Goal: Task Accomplishment & Management: Manage account settings

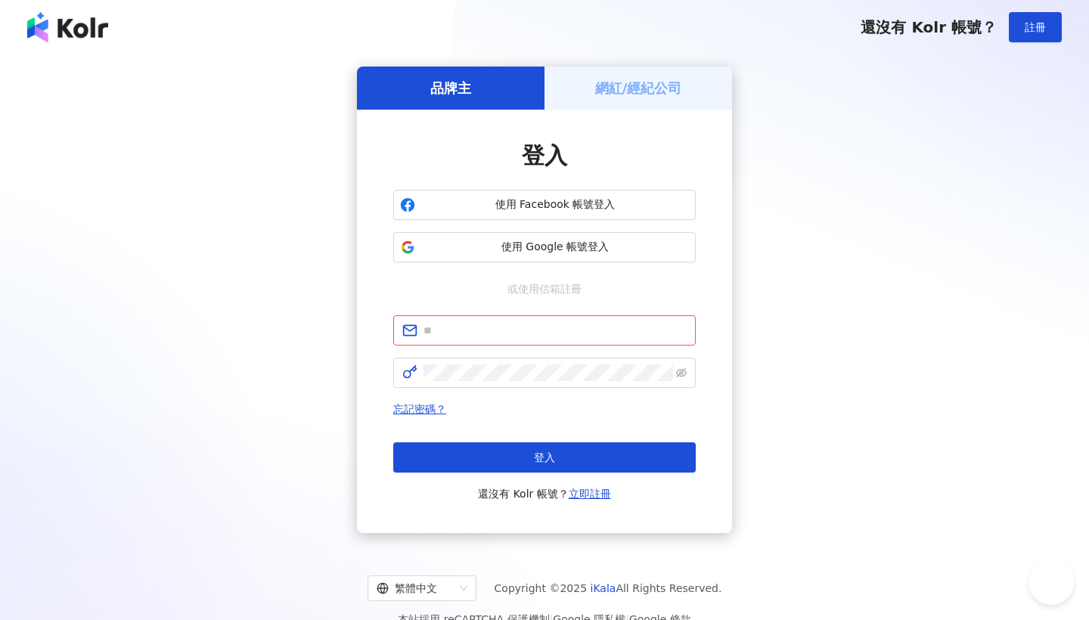
click at [624, 88] on h5 "網紅/經紀公司" at bounding box center [638, 88] width 87 height 19
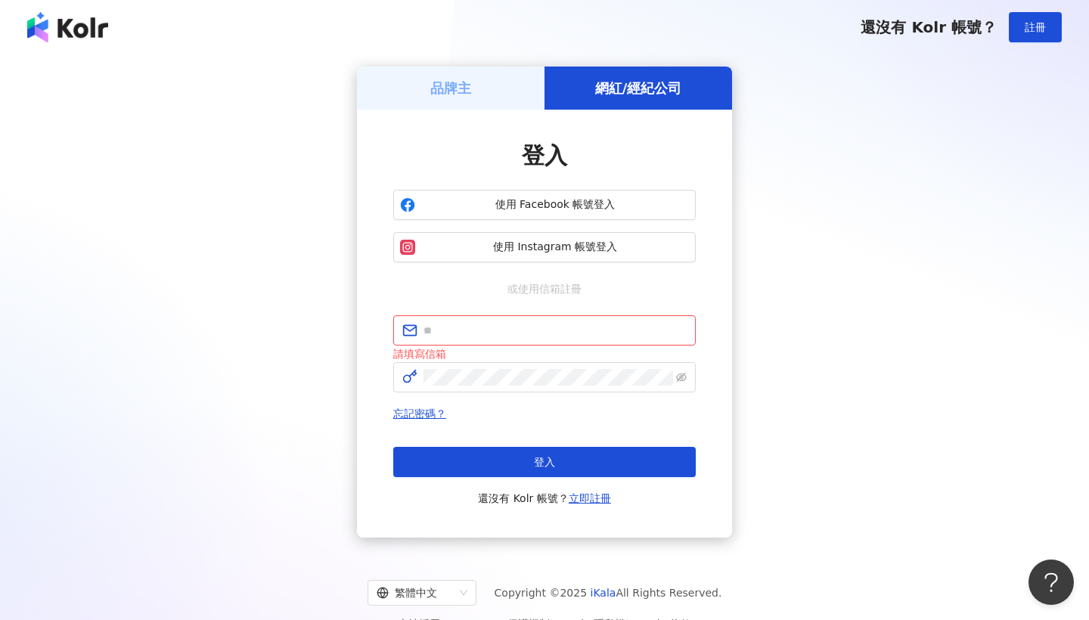
click at [576, 312] on div "登入 使用 Facebook 帳號登入 使用 Instagram 帳號登入 或使用信箱註冊 請填寫信箱 忘記密碼？ 登入 還沒有 Kolr 帳號？ 立即註冊" at bounding box center [544, 324] width 303 height 368
click at [577, 315] on div "登入 使用 Facebook 帳號登入 使用 Instagram 帳號登入 或使用信箱註冊 請填寫信箱 忘記密碼？ 登入 還沒有 Kolr 帳號？ 立即註冊" at bounding box center [544, 324] width 303 height 368
click at [579, 328] on input "text" at bounding box center [555, 330] width 263 height 17
type input "**********"
click at [549, 362] on div "請填寫信箱" at bounding box center [544, 354] width 303 height 17
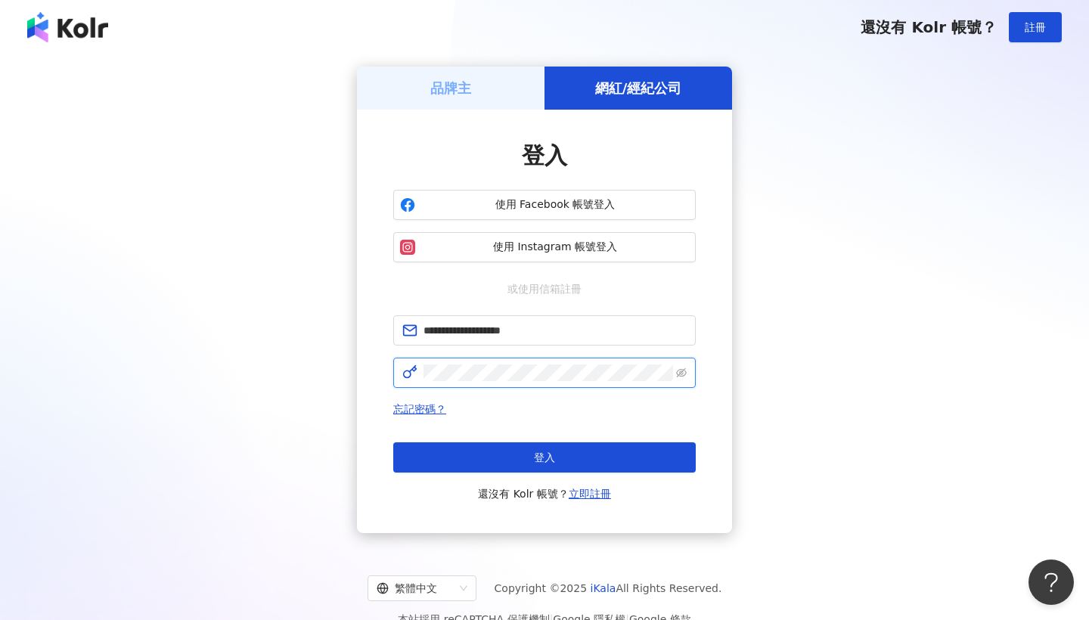
click at [545, 458] on button "登入" at bounding box center [544, 458] width 303 height 30
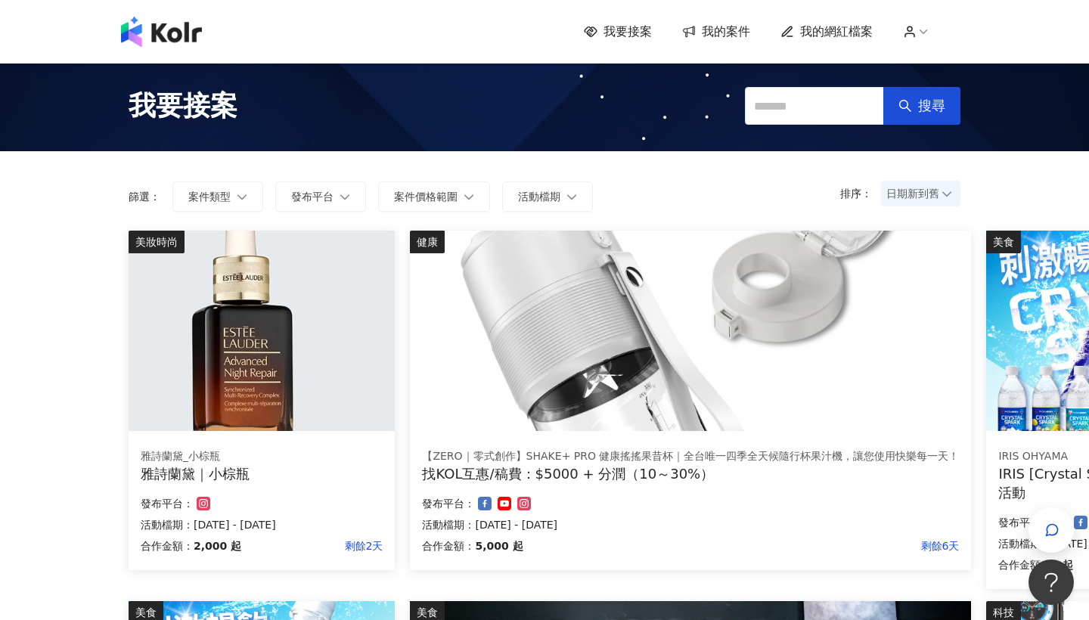
click at [924, 198] on span "日期新到舊" at bounding box center [921, 193] width 69 height 23
click at [932, 278] on div "日期新到舊" at bounding box center [921, 277] width 56 height 17
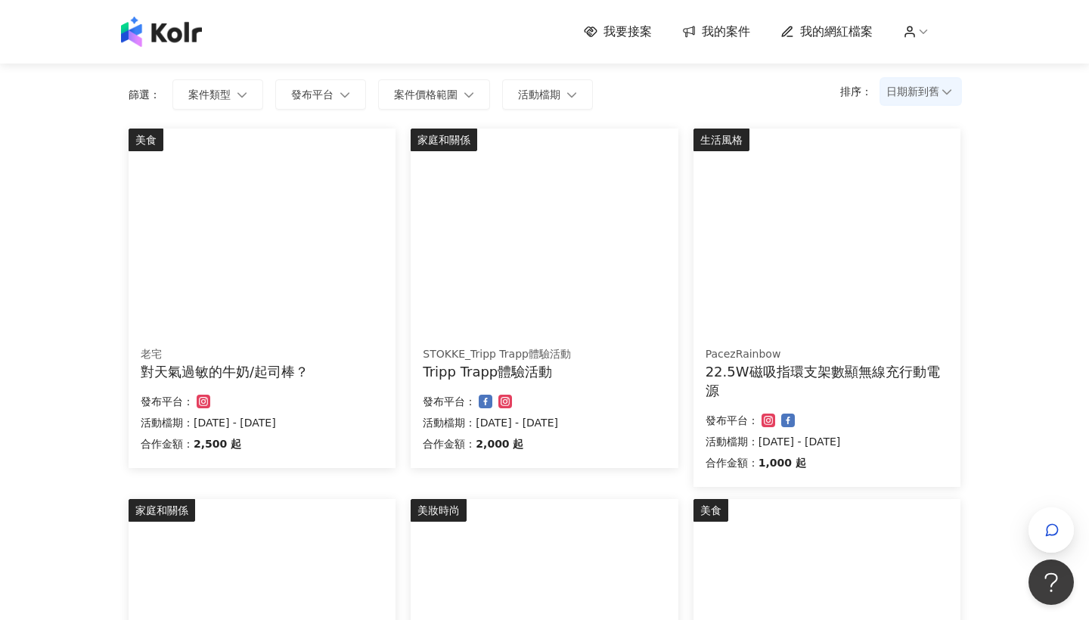
scroll to position [104, 0]
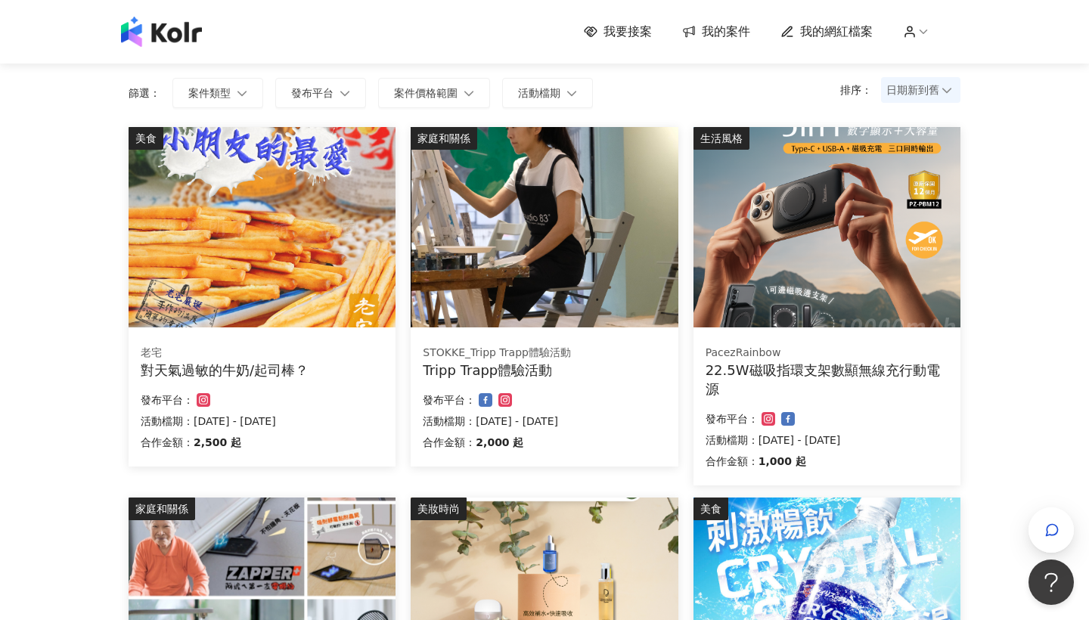
click at [825, 287] on img at bounding box center [827, 227] width 267 height 200
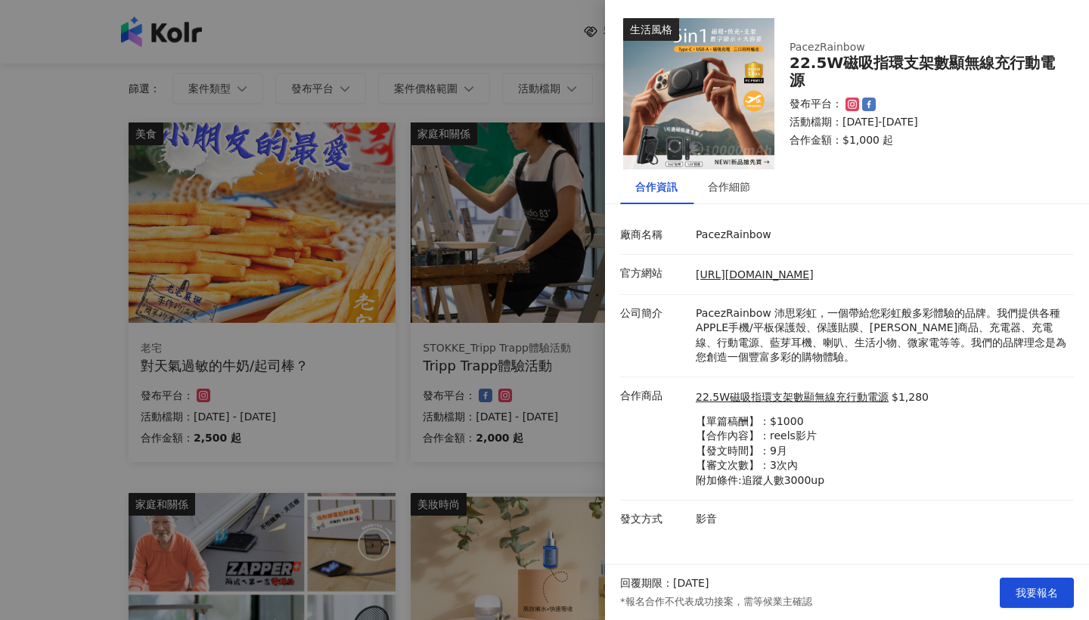
scroll to position [112, 0]
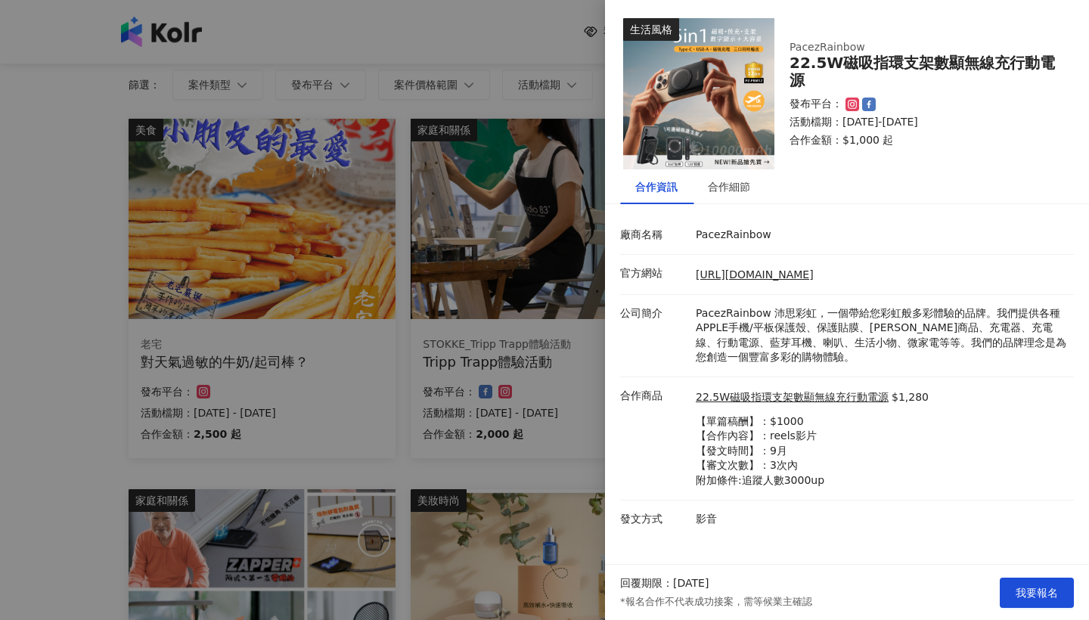
click at [486, 546] on div at bounding box center [544, 310] width 1089 height 620
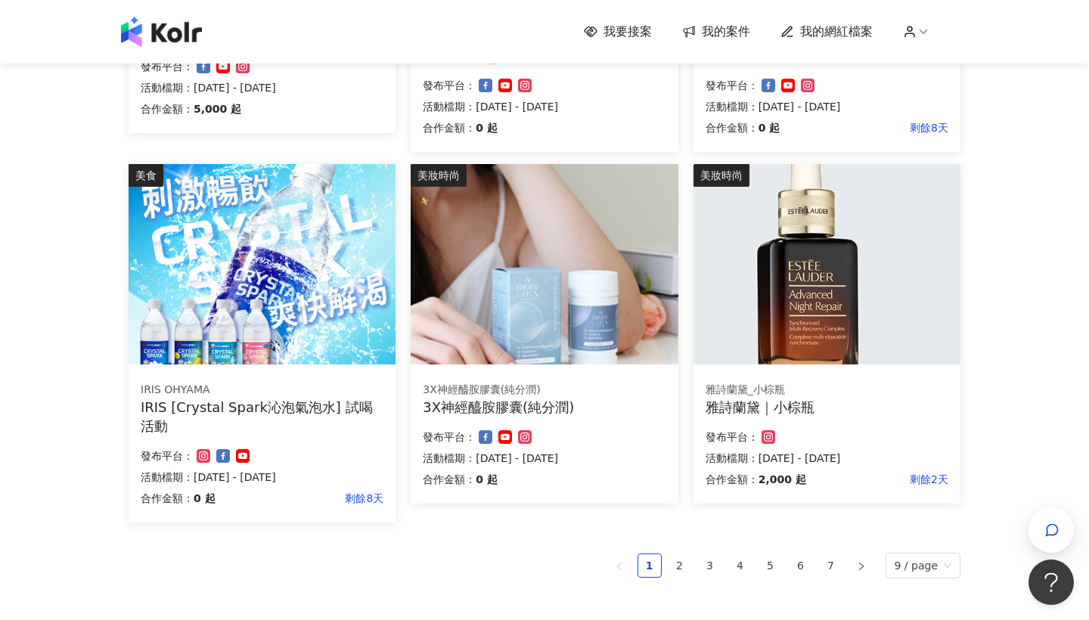
scroll to position [810, 0]
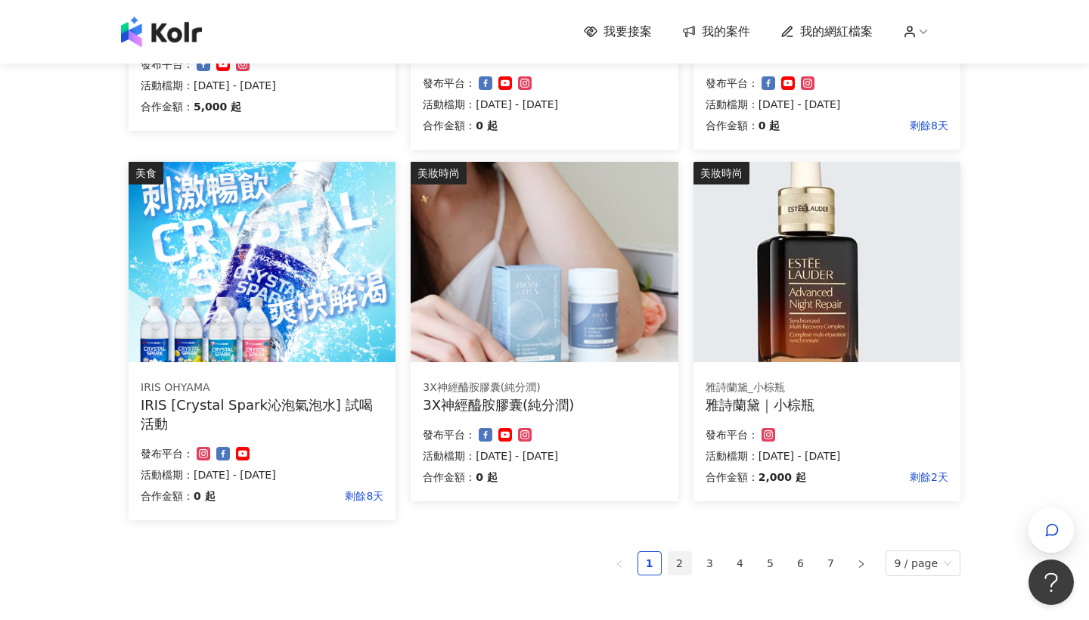
click at [680, 564] on link "2" at bounding box center [680, 563] width 23 height 23
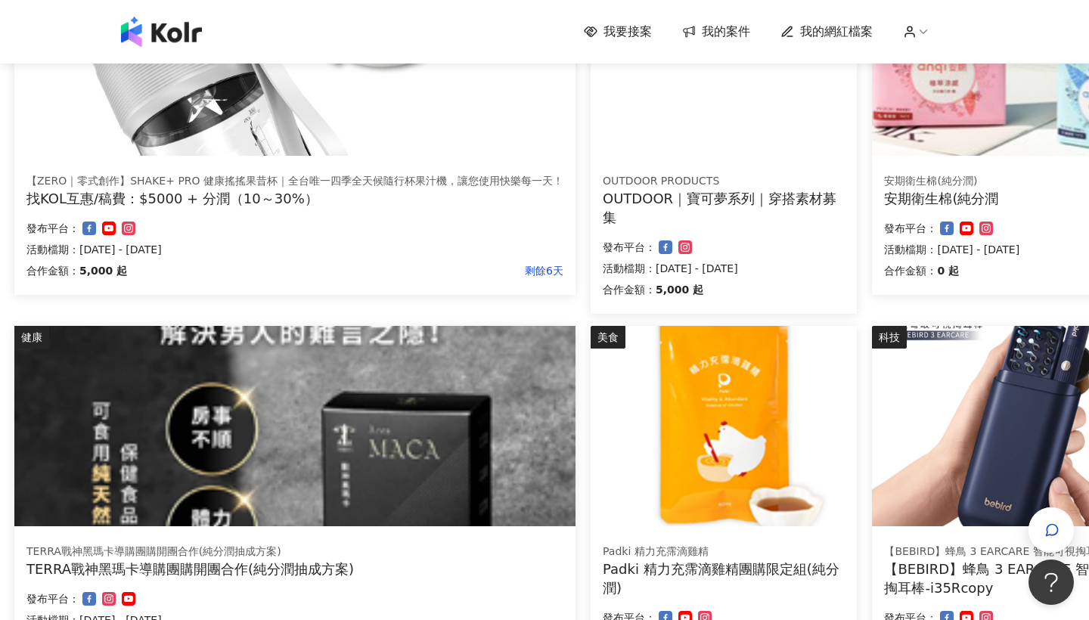
scroll to position [993, 114]
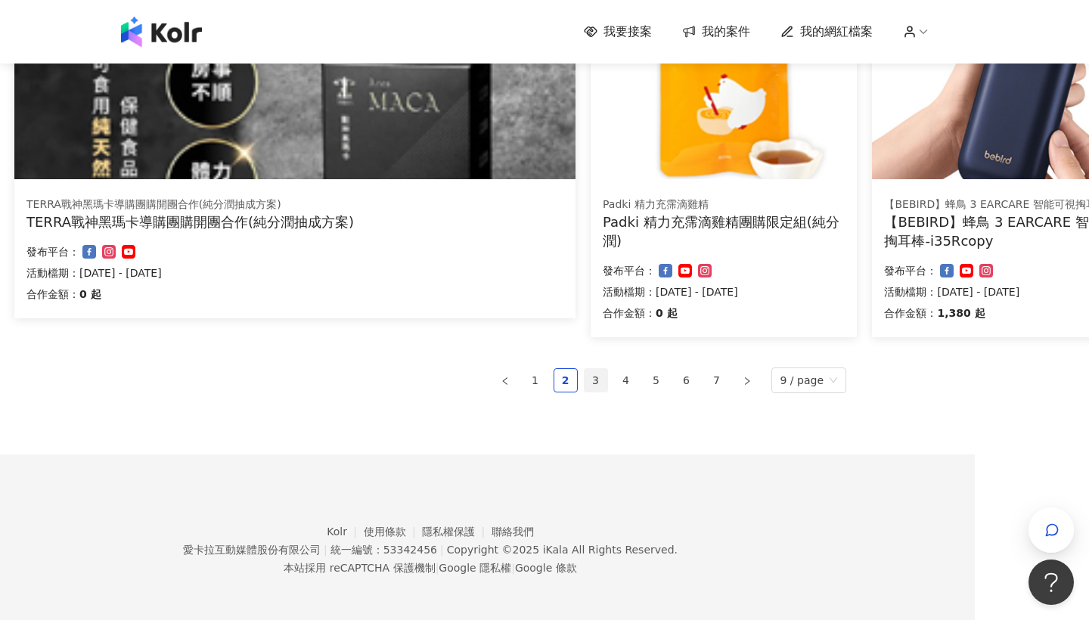
click at [603, 386] on link "3" at bounding box center [596, 380] width 23 height 23
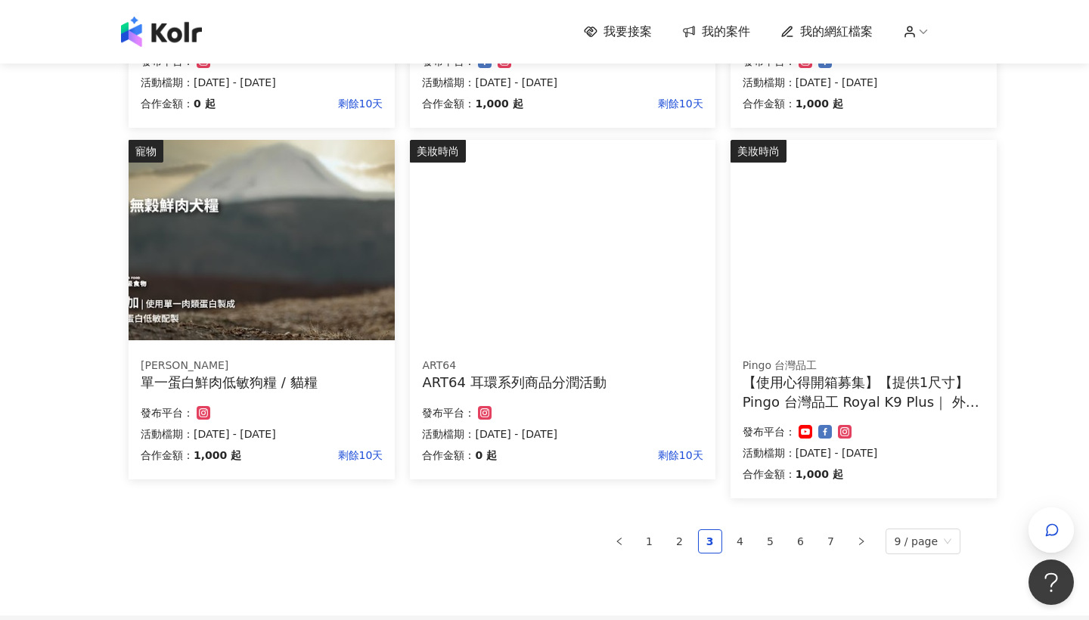
scroll to position [810, 0]
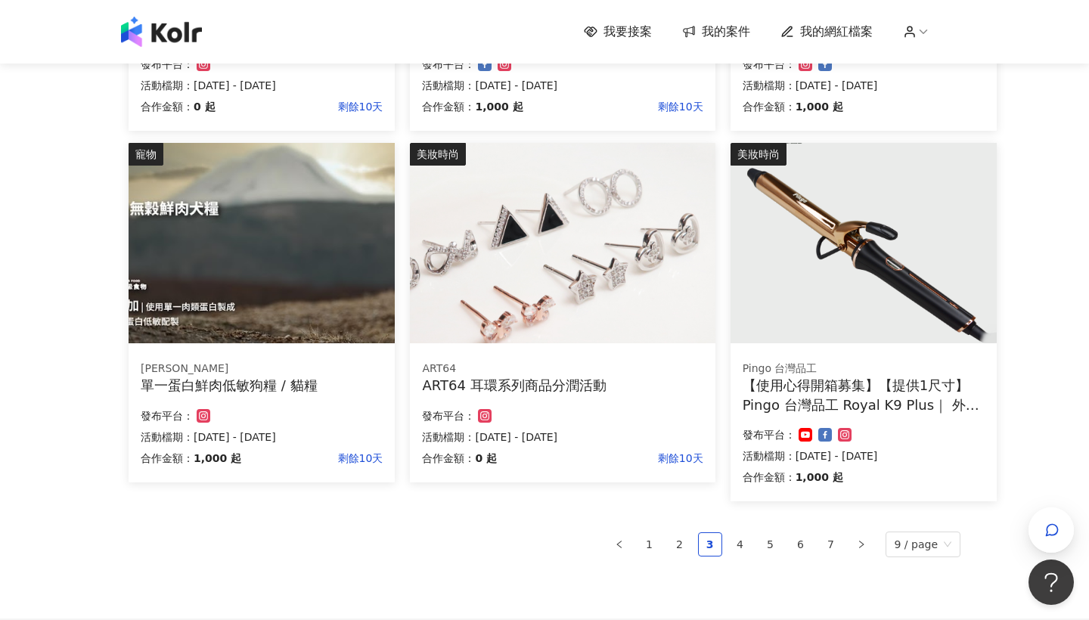
click at [813, 277] on img at bounding box center [864, 243] width 266 height 200
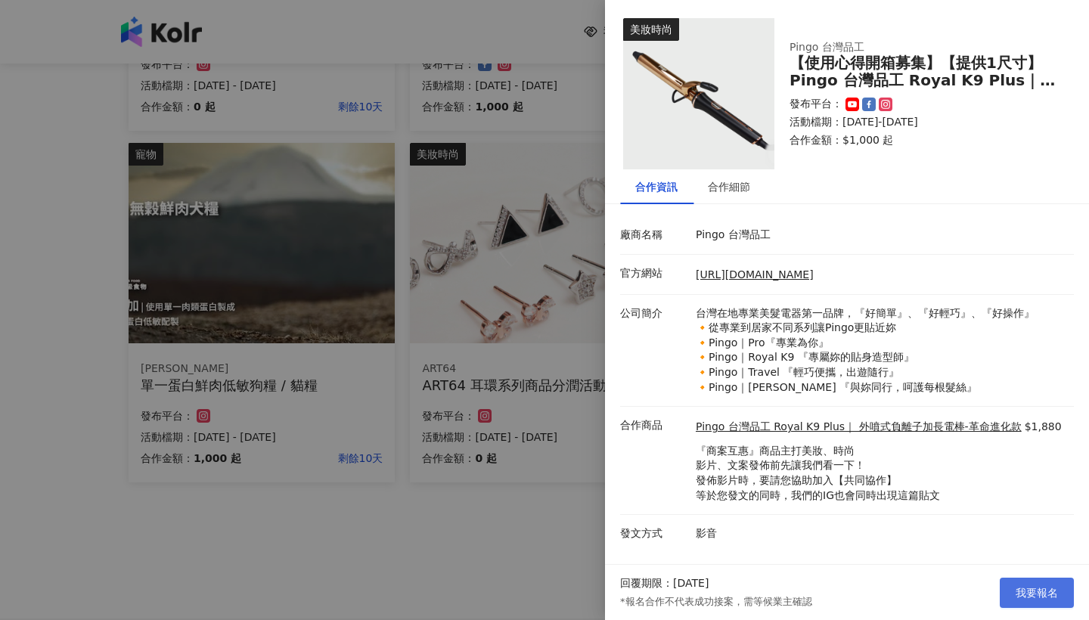
click at [1012, 592] on button "我要報名" at bounding box center [1037, 593] width 74 height 30
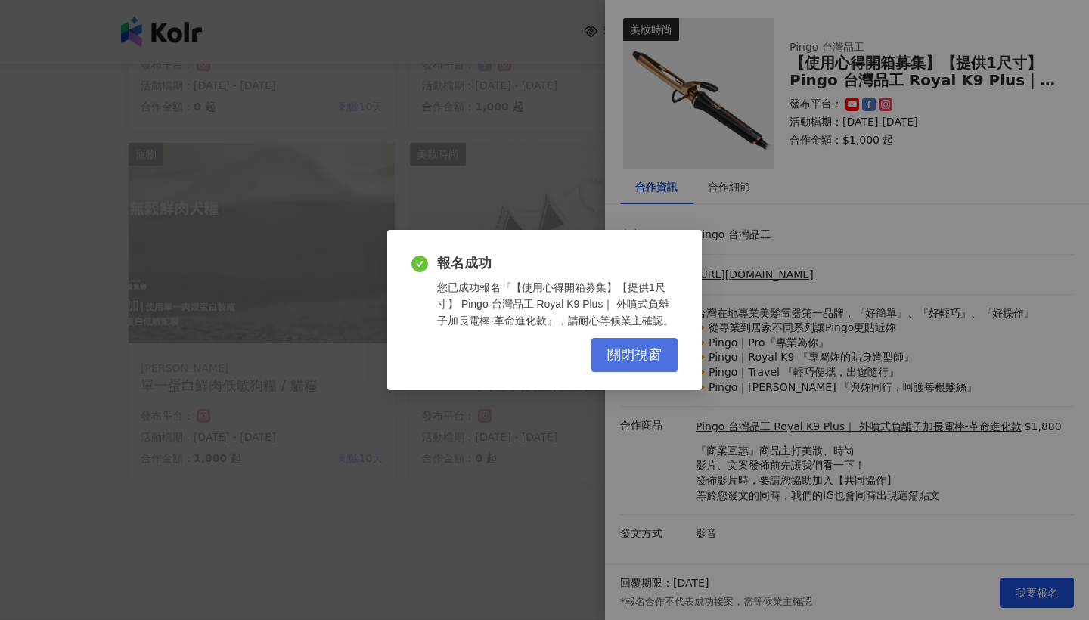
click at [659, 364] on span "關閉視窗" at bounding box center [634, 355] width 54 height 17
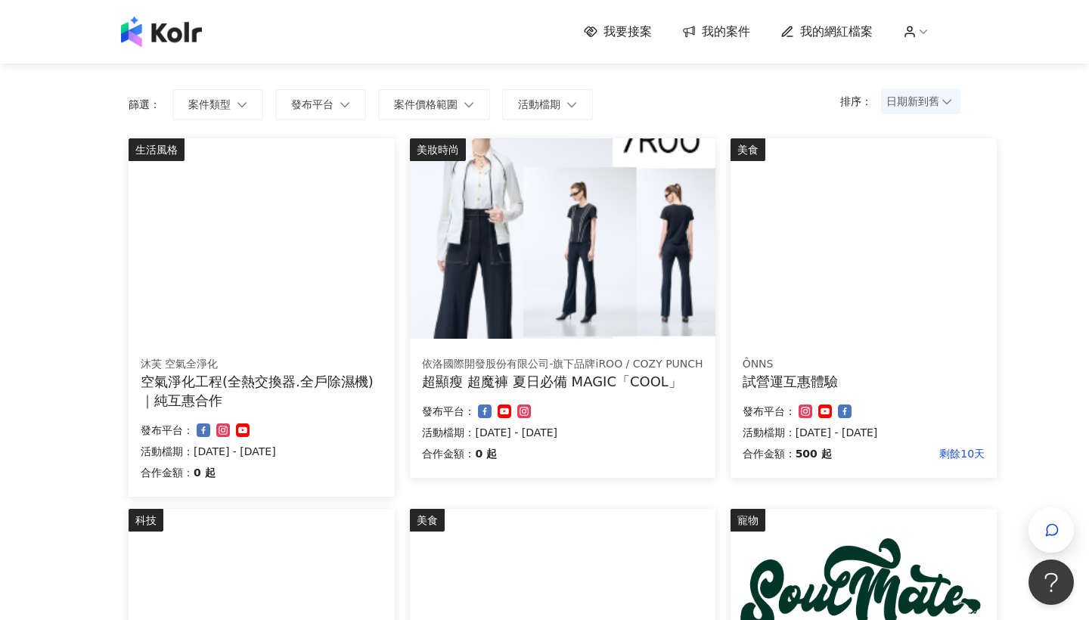
scroll to position [76, 0]
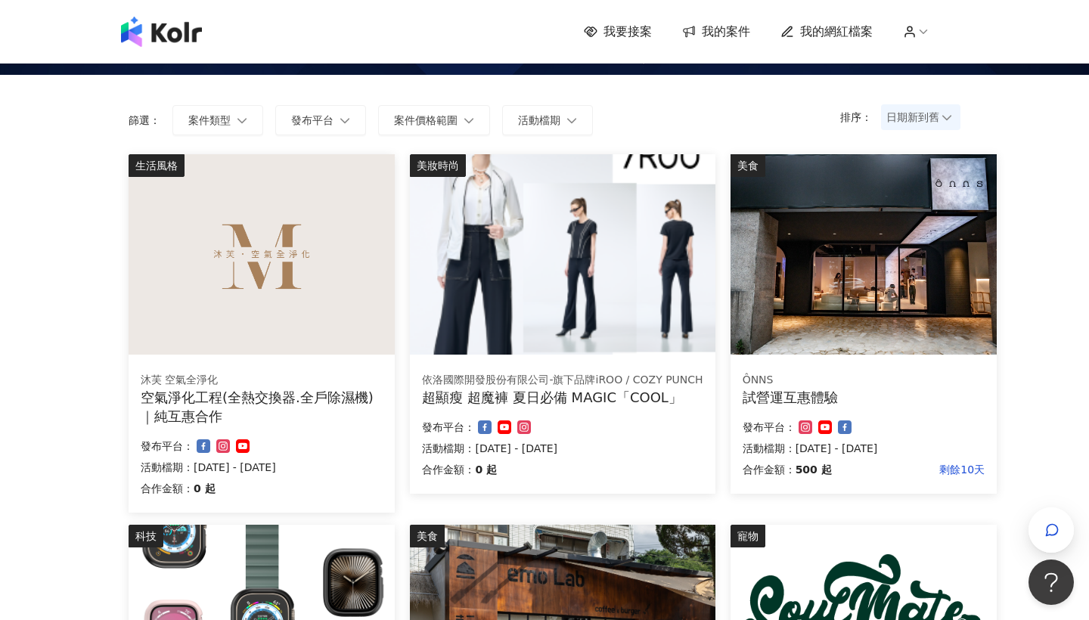
click at [921, 356] on div "美食 ÔNNS 試營運互惠體驗 合作金額： 500 起 剩餘10天 發布平台： 活動檔期：[DATE] - [DATE]" at bounding box center [864, 324] width 266 height 340
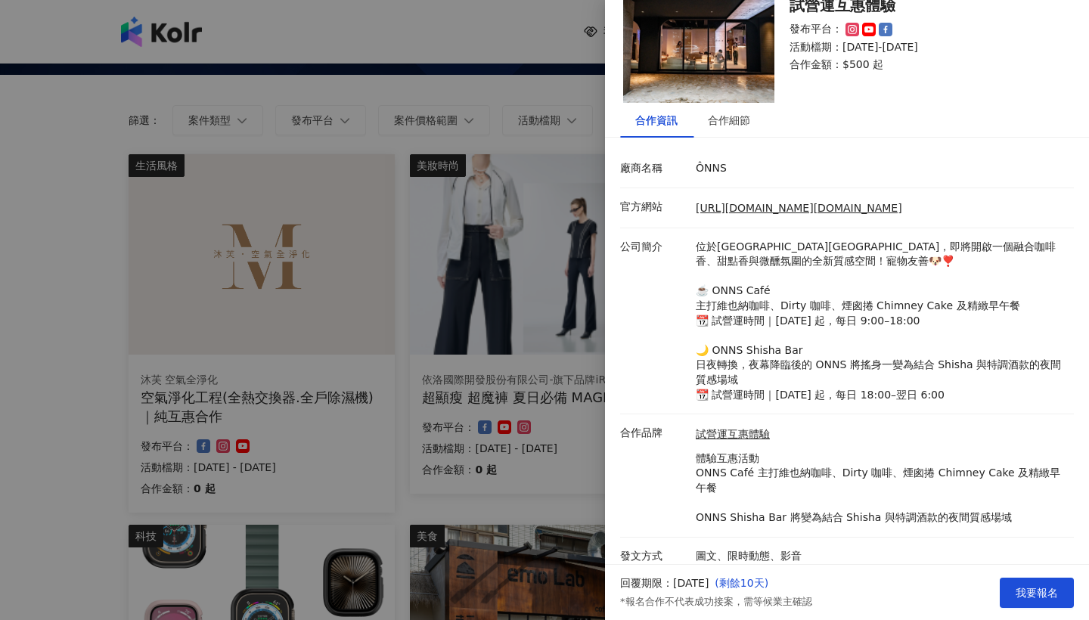
scroll to position [85, 0]
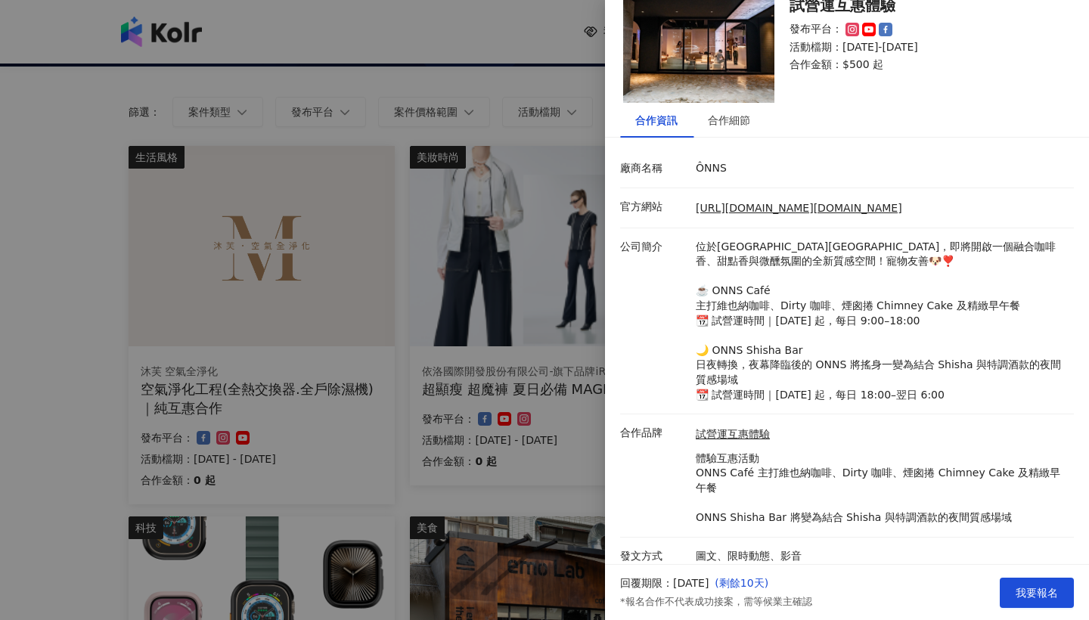
click at [449, 452] on div at bounding box center [544, 310] width 1089 height 620
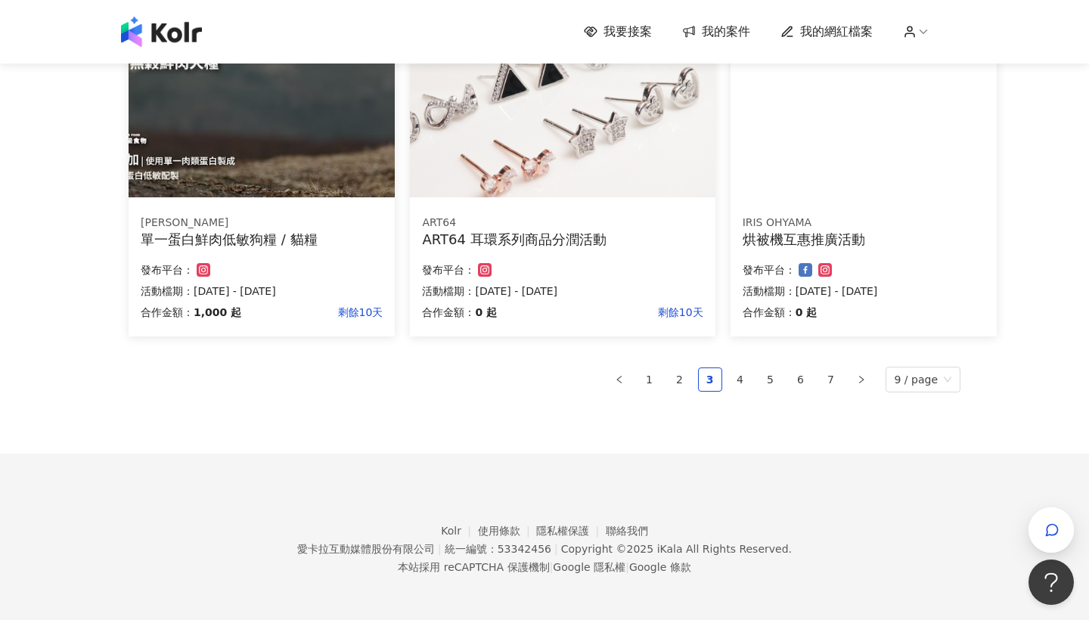
scroll to position [955, 0]
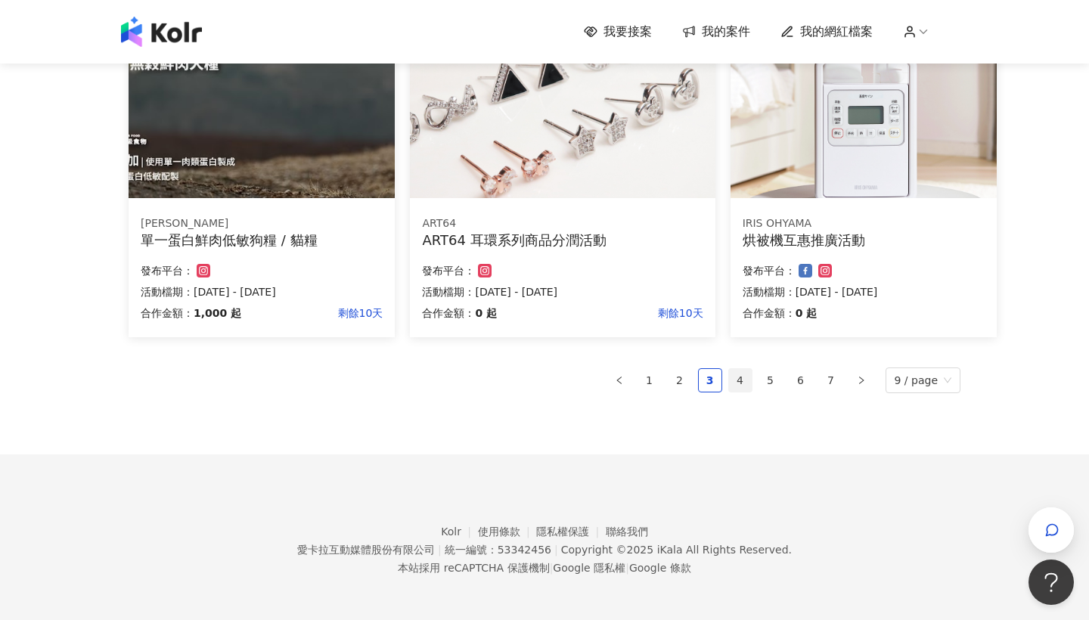
click at [741, 387] on link "4" at bounding box center [740, 380] width 23 height 23
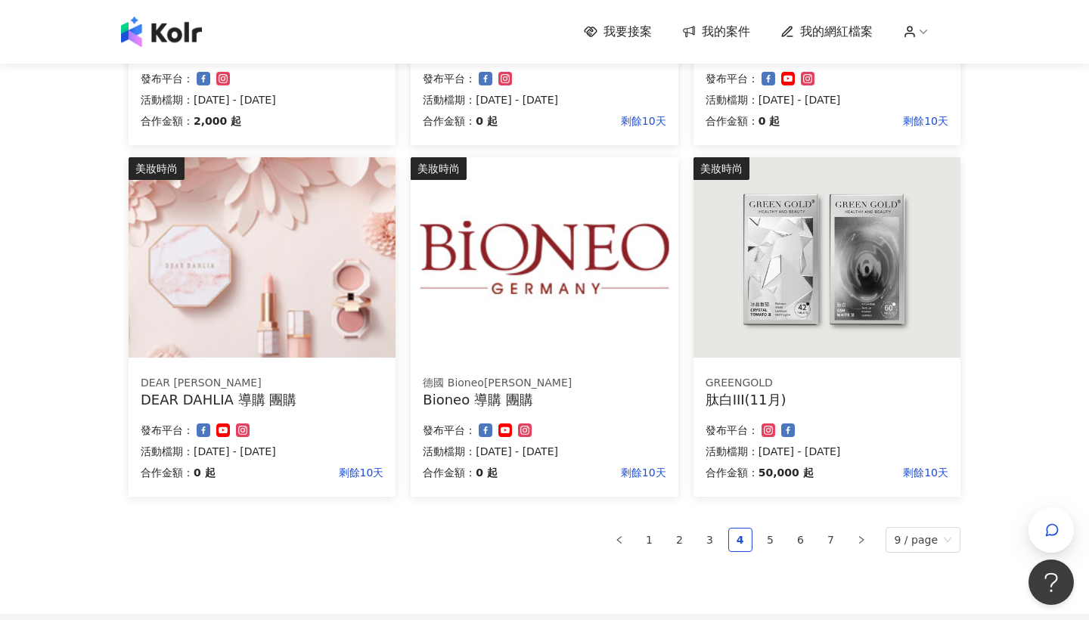
scroll to position [796, 0]
click at [299, 334] on img at bounding box center [262, 257] width 267 height 200
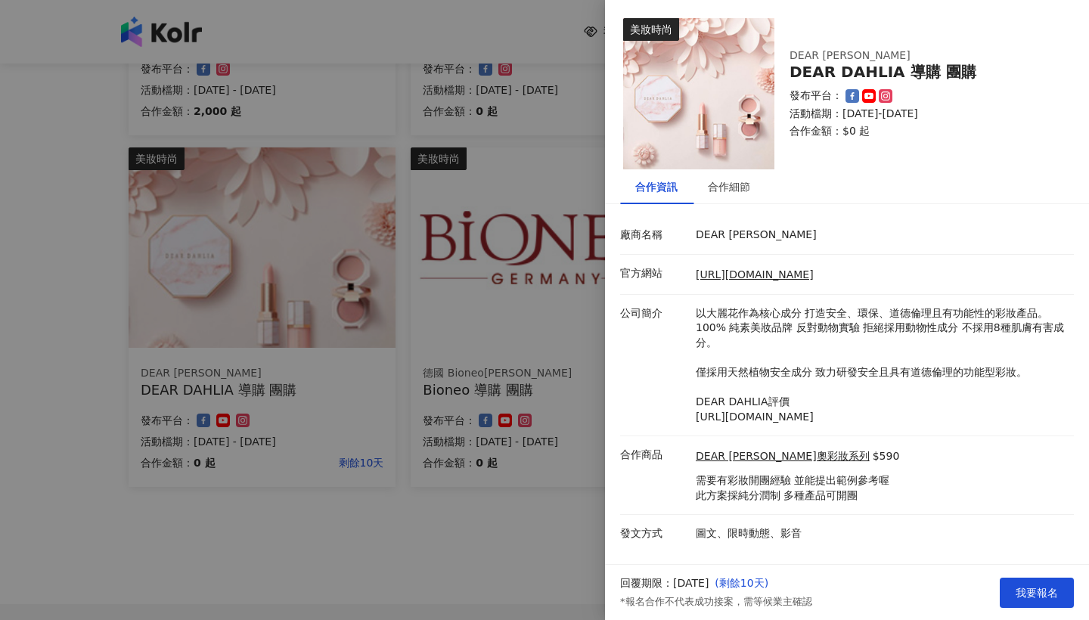
scroll to position [810, 0]
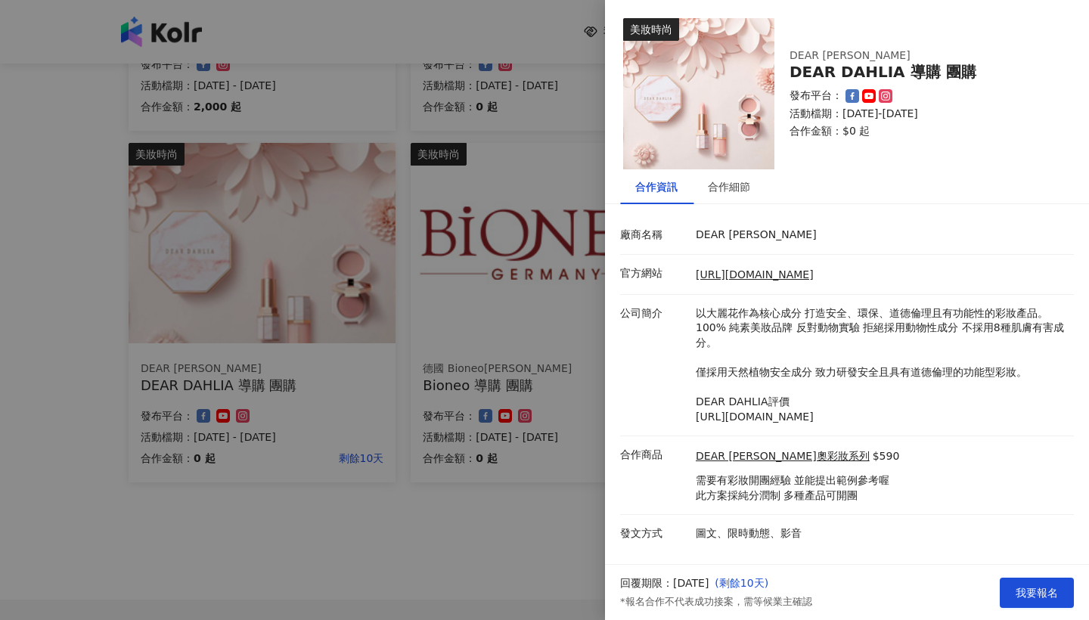
click at [476, 407] on div at bounding box center [544, 310] width 1089 height 620
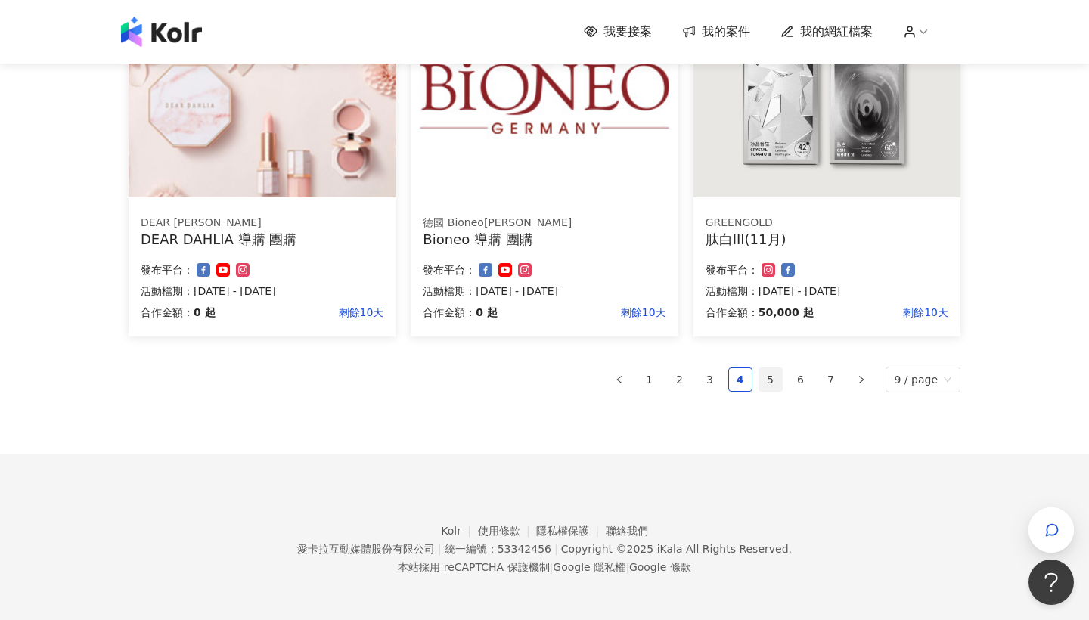
scroll to position [955, 0]
click at [769, 375] on link "5" at bounding box center [770, 380] width 23 height 23
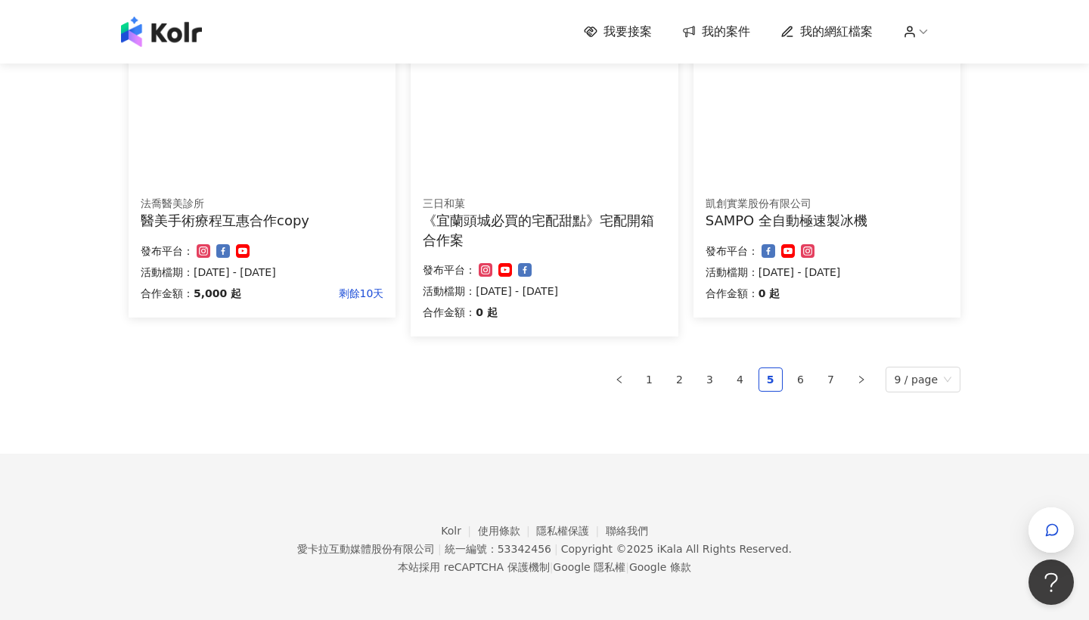
scroll to position [974, 0]
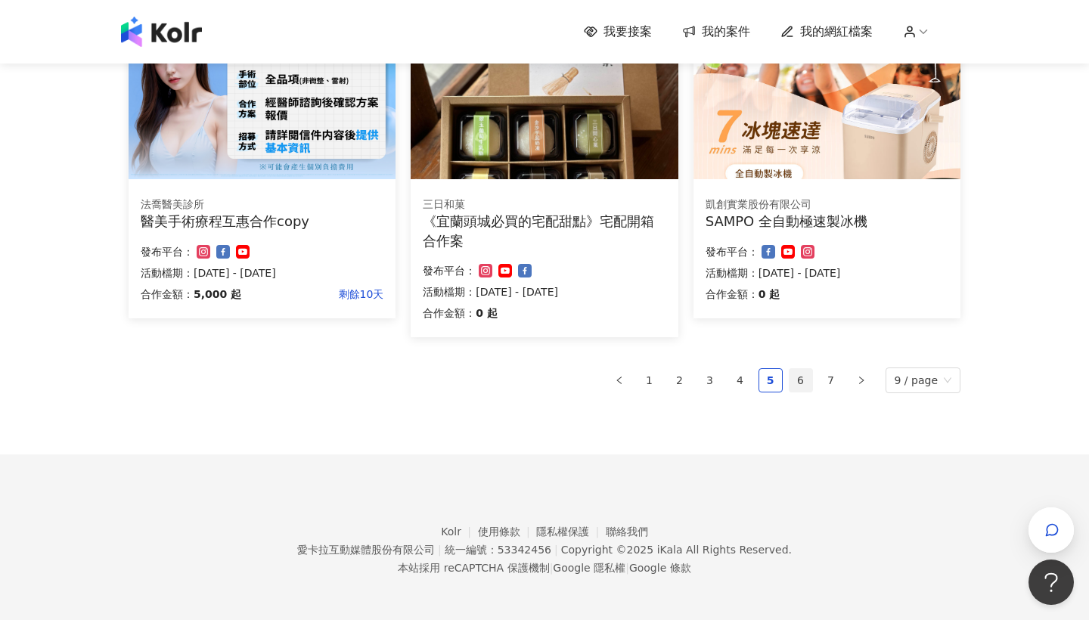
click at [811, 369] on link "6" at bounding box center [801, 380] width 23 height 23
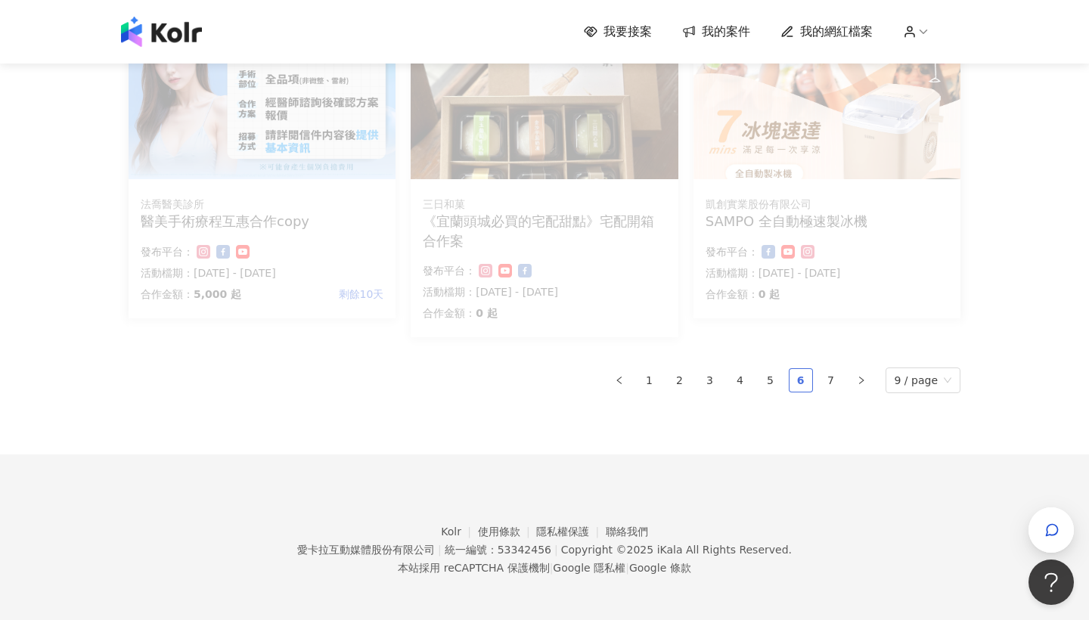
click at [803, 382] on link "6" at bounding box center [801, 380] width 23 height 23
click at [716, 33] on span "我的案件" at bounding box center [726, 31] width 48 height 17
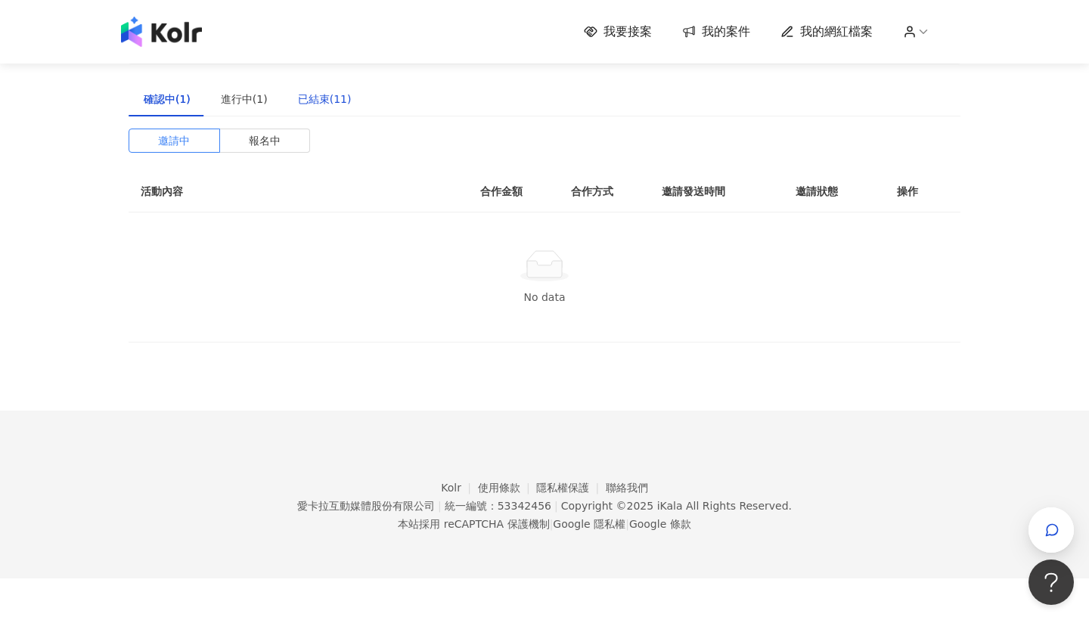
click at [330, 104] on div "已結束(11)" at bounding box center [325, 99] width 54 height 17
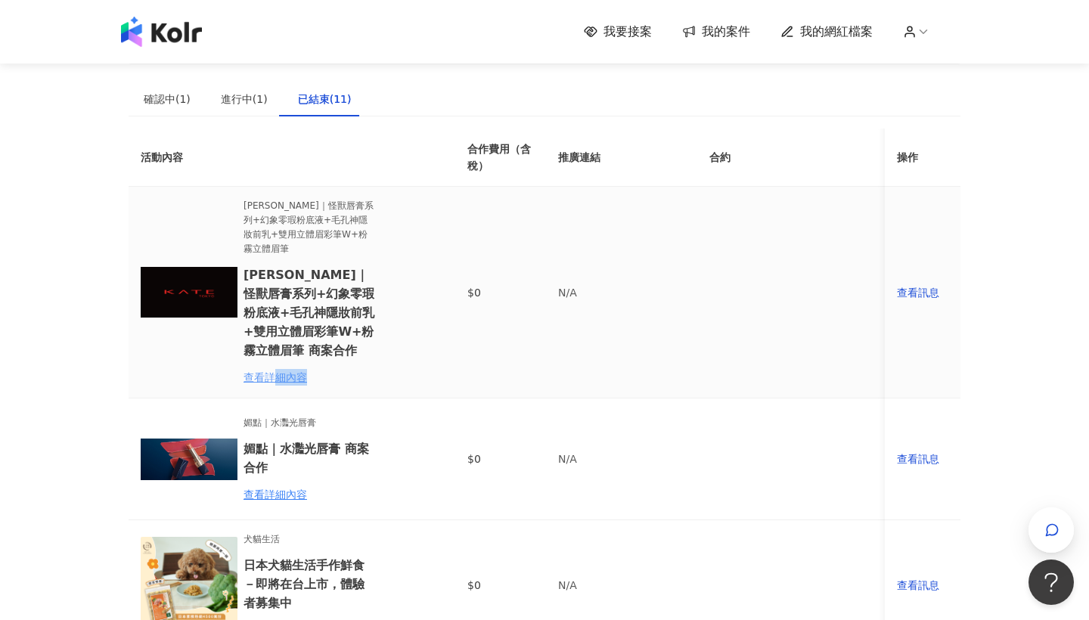
click at [276, 369] on div "查看詳細內容" at bounding box center [310, 377] width 132 height 17
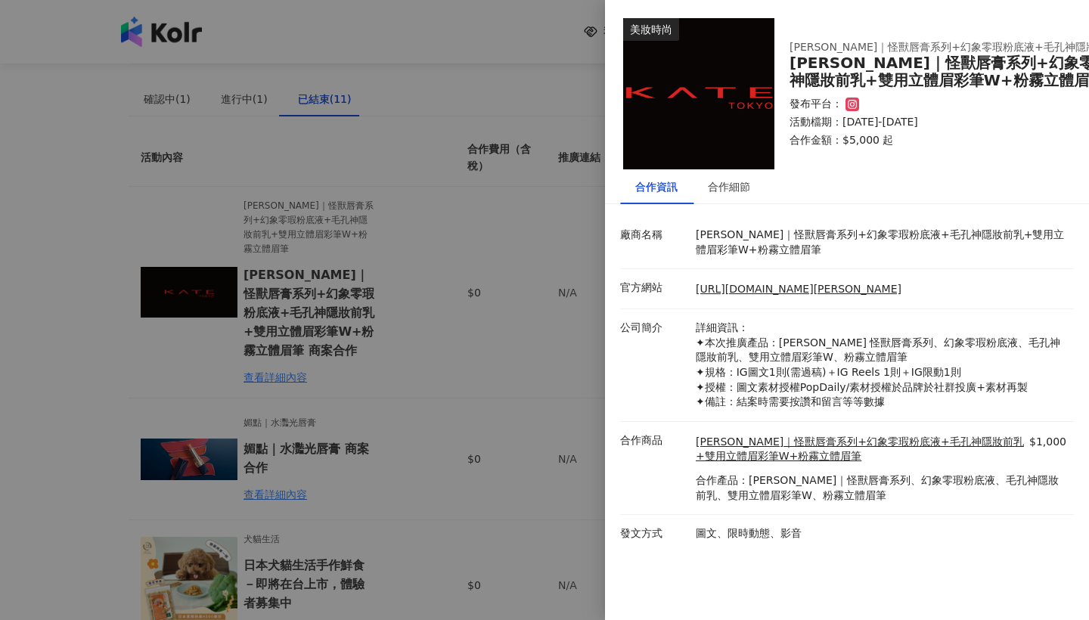
click at [276, 368] on div at bounding box center [544, 310] width 1089 height 620
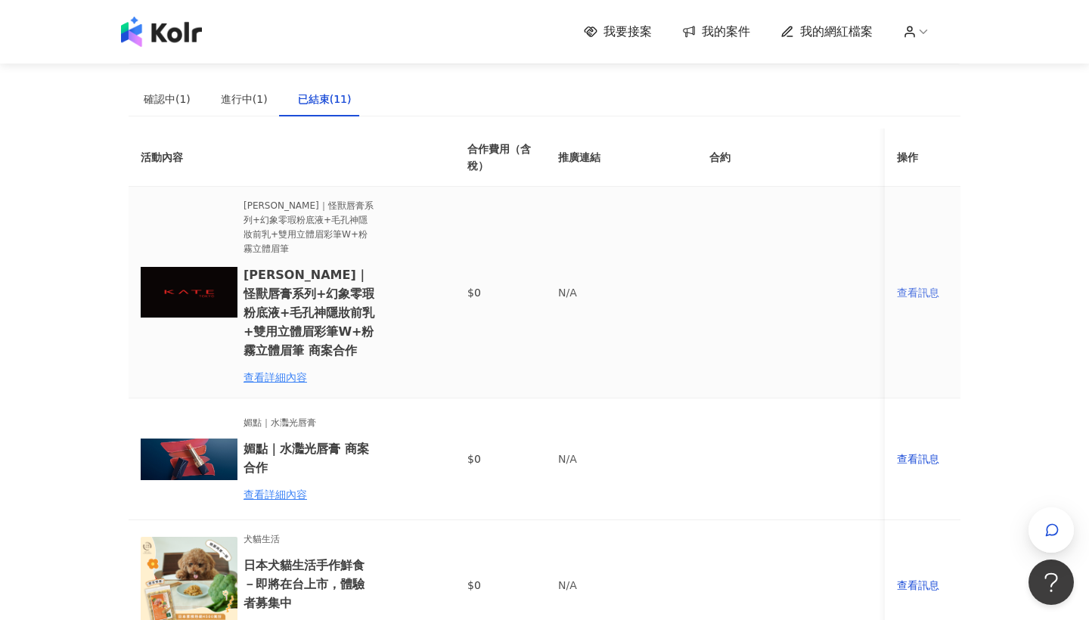
click at [918, 285] on div "查看訊息" at bounding box center [922, 292] width 51 height 17
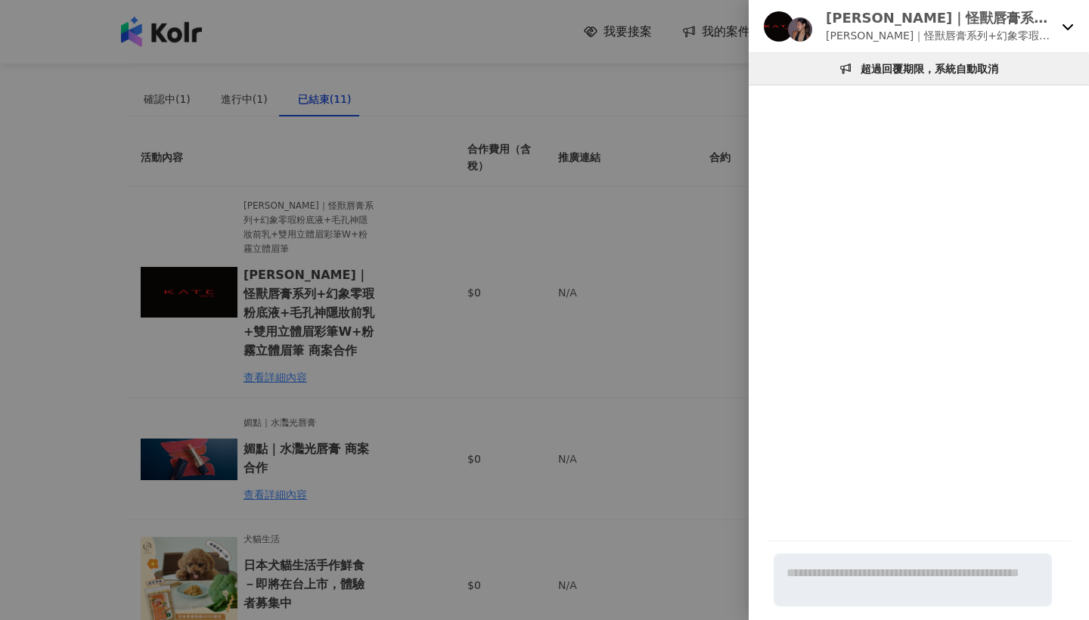
click at [630, 282] on div at bounding box center [544, 310] width 1089 height 620
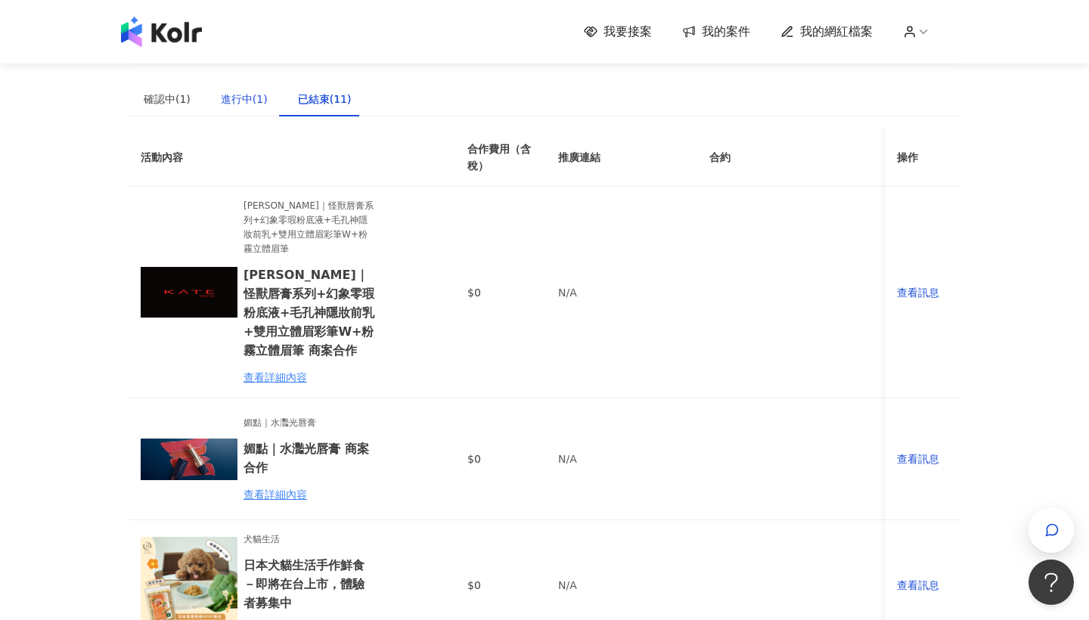
click at [237, 104] on div "進行中(1)" at bounding box center [244, 99] width 47 height 17
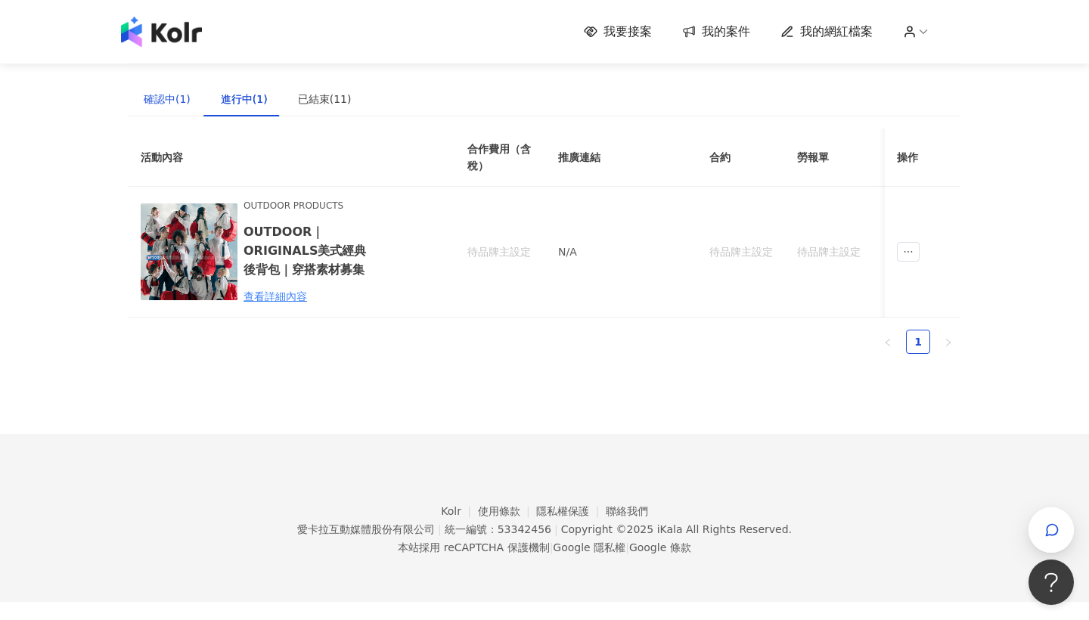
click at [163, 95] on div "確認中(1)" at bounding box center [167, 99] width 47 height 17
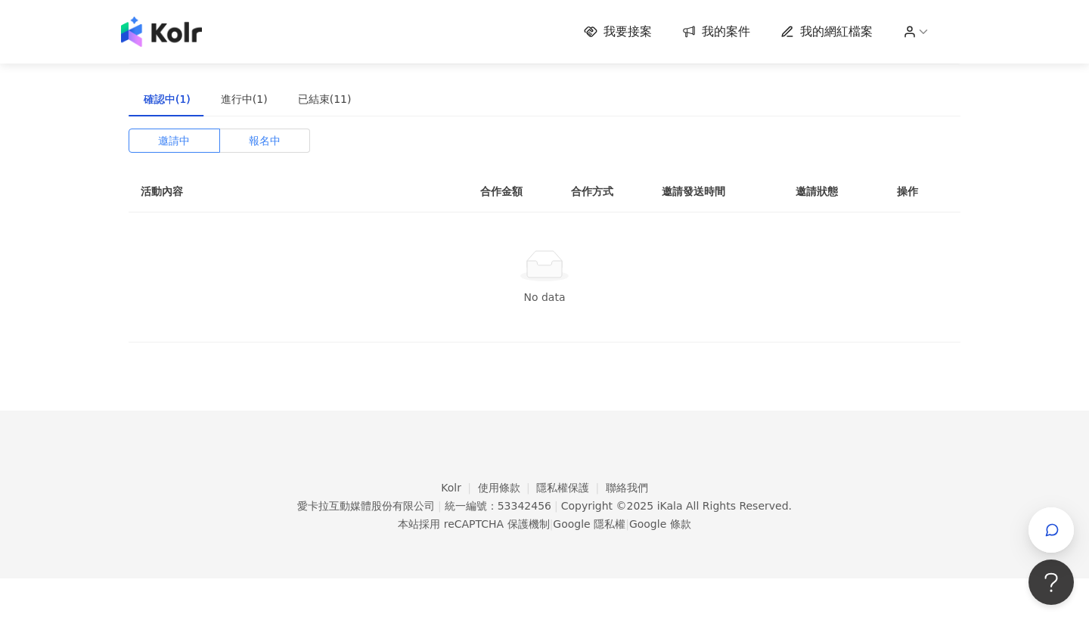
click at [286, 141] on label "報名中" at bounding box center [265, 141] width 91 height 24
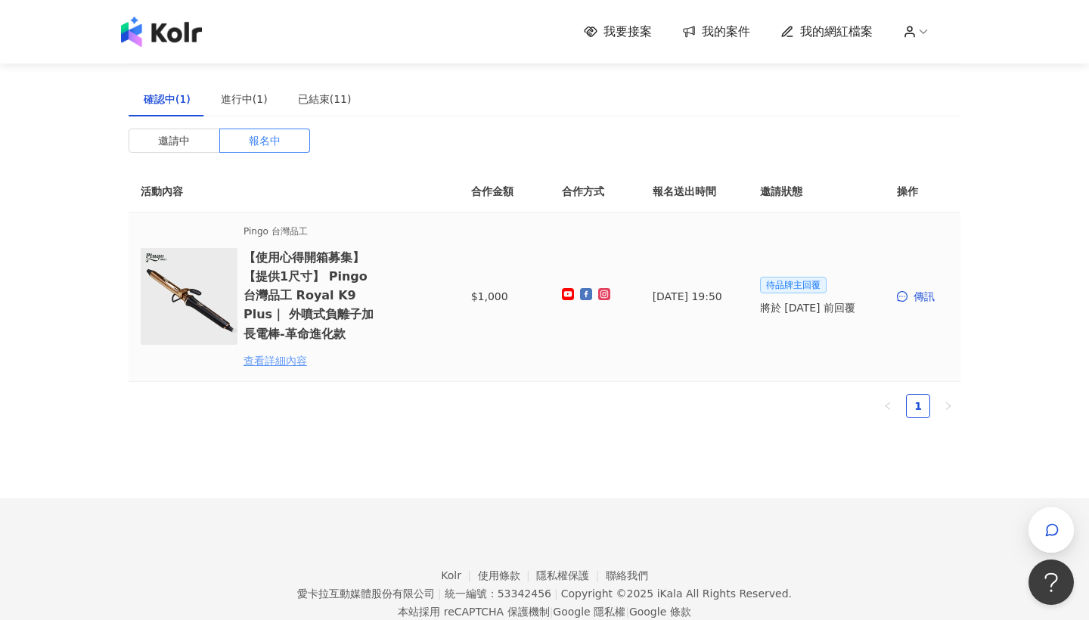
click at [283, 366] on div "查看詳細內容" at bounding box center [310, 361] width 132 height 17
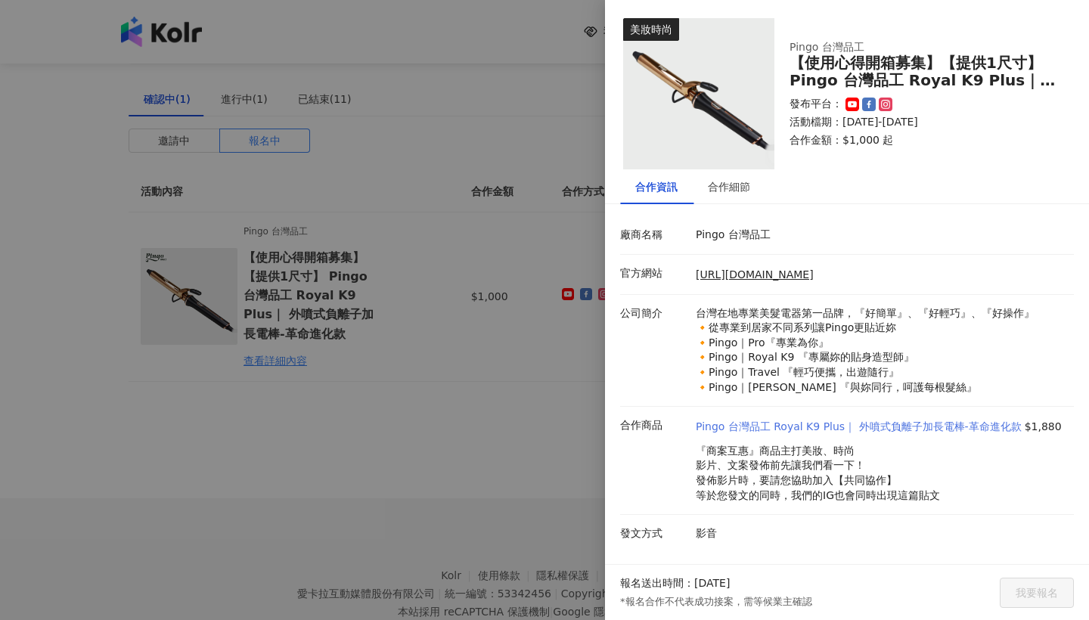
click at [848, 422] on link "Pingo 台灣品工 Royal K9 Plus｜ 外噴式負離子加長電棒-革命進化款" at bounding box center [859, 427] width 326 height 15
click at [396, 449] on div at bounding box center [544, 310] width 1089 height 620
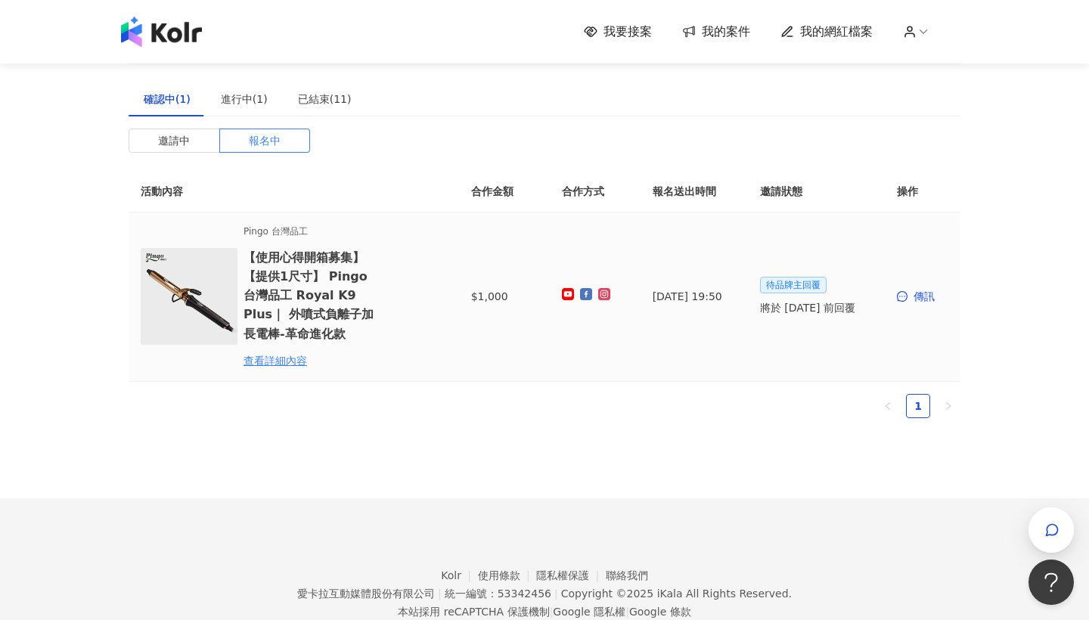
click at [530, 321] on td "$1,000" at bounding box center [504, 297] width 91 height 169
click at [296, 269] on h6 "【使用心得開箱募集】【提供1尺寸】 Pingo 台灣品工 Royal K9 Plus｜ 外噴式負離子加長電棒-革命進化款" at bounding box center [310, 295] width 132 height 95
click at [191, 277] on img at bounding box center [189, 296] width 97 height 97
click at [798, 284] on span "待品牌主回覆" at bounding box center [793, 285] width 67 height 17
click at [900, 288] on div "傳訊" at bounding box center [922, 296] width 51 height 17
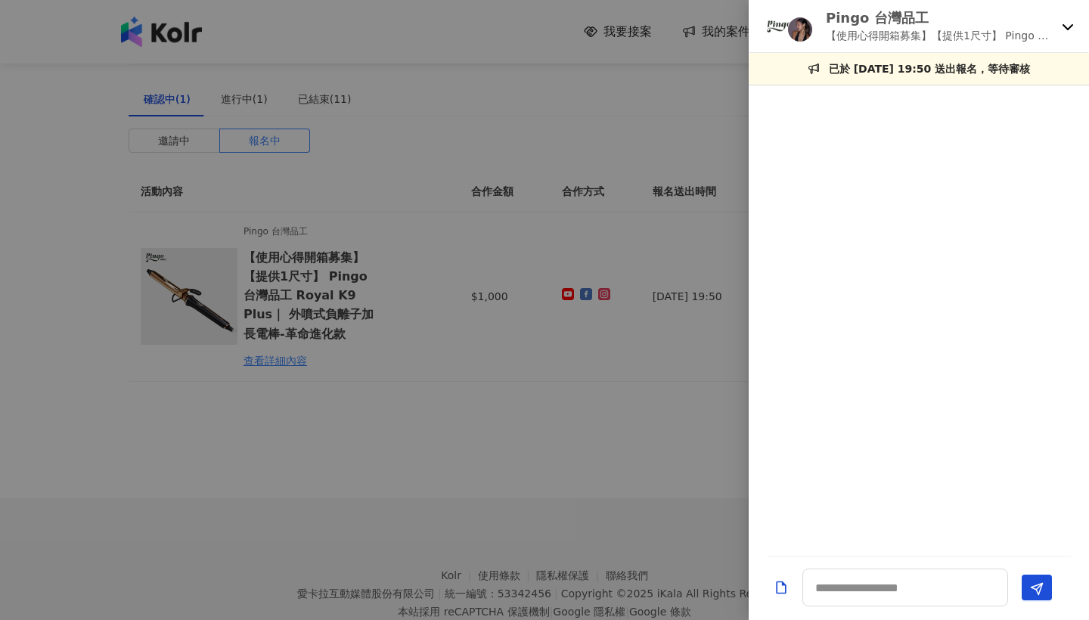
click at [598, 368] on div at bounding box center [544, 310] width 1089 height 620
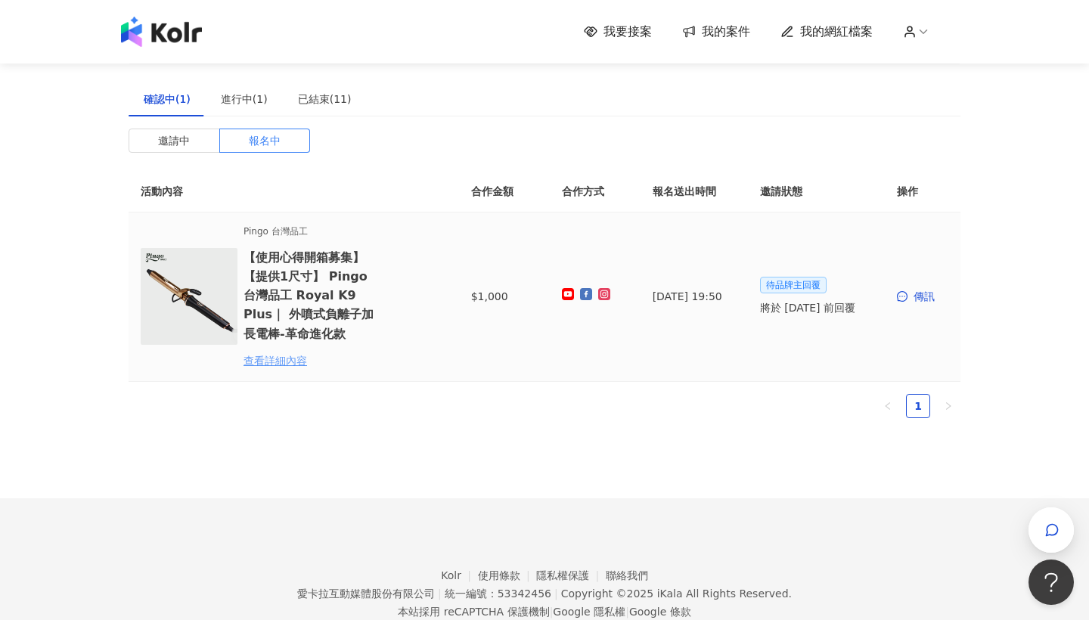
click at [268, 357] on div "查看詳細內容" at bounding box center [310, 361] width 132 height 17
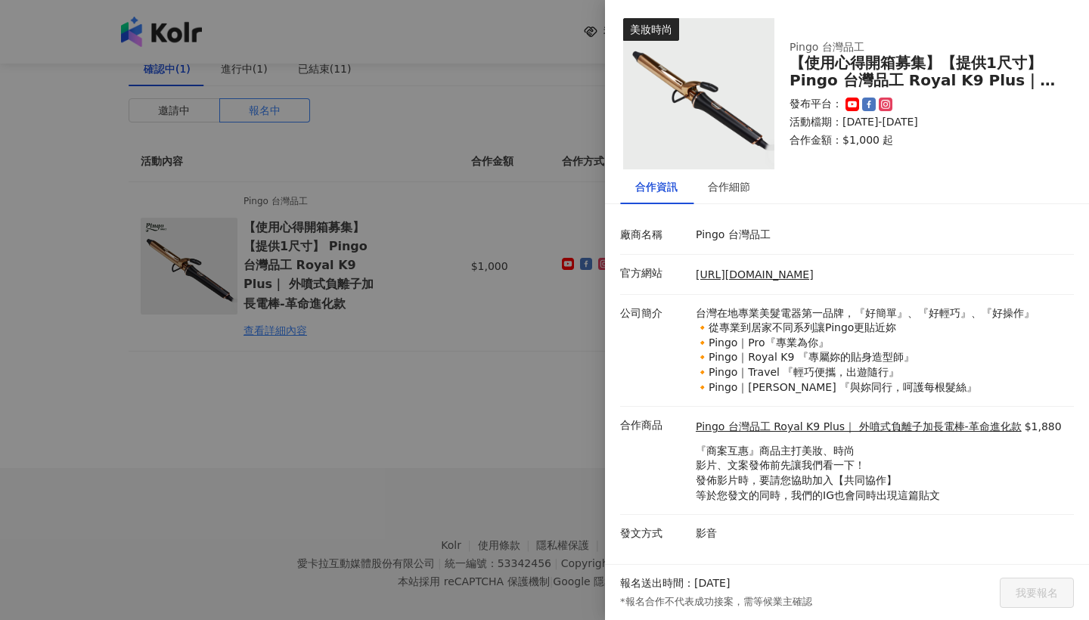
scroll to position [8, 0]
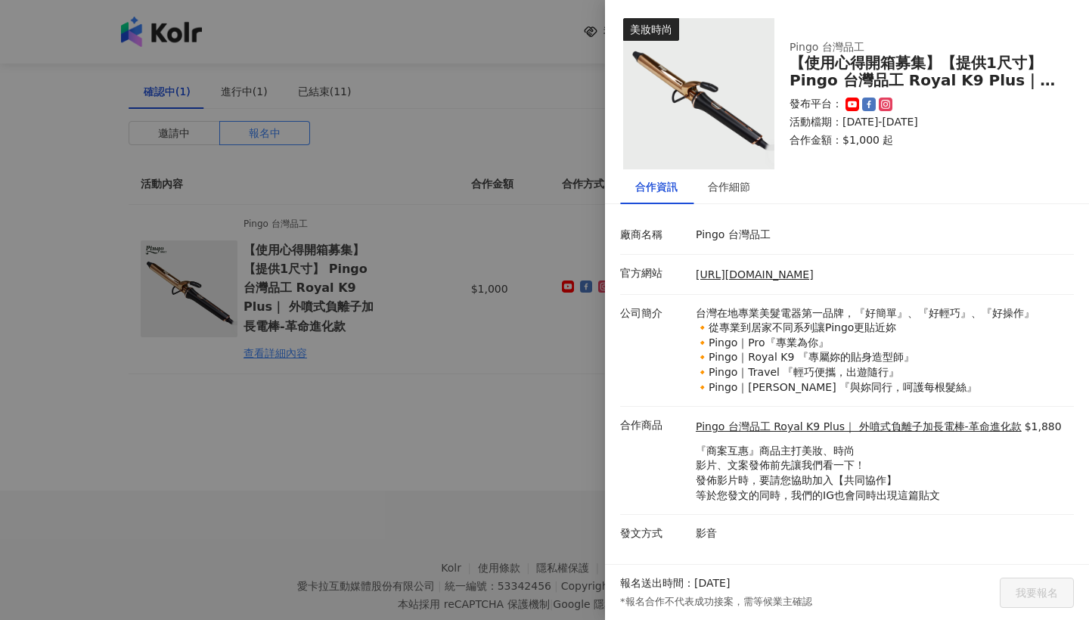
click at [379, 474] on div at bounding box center [544, 310] width 1089 height 620
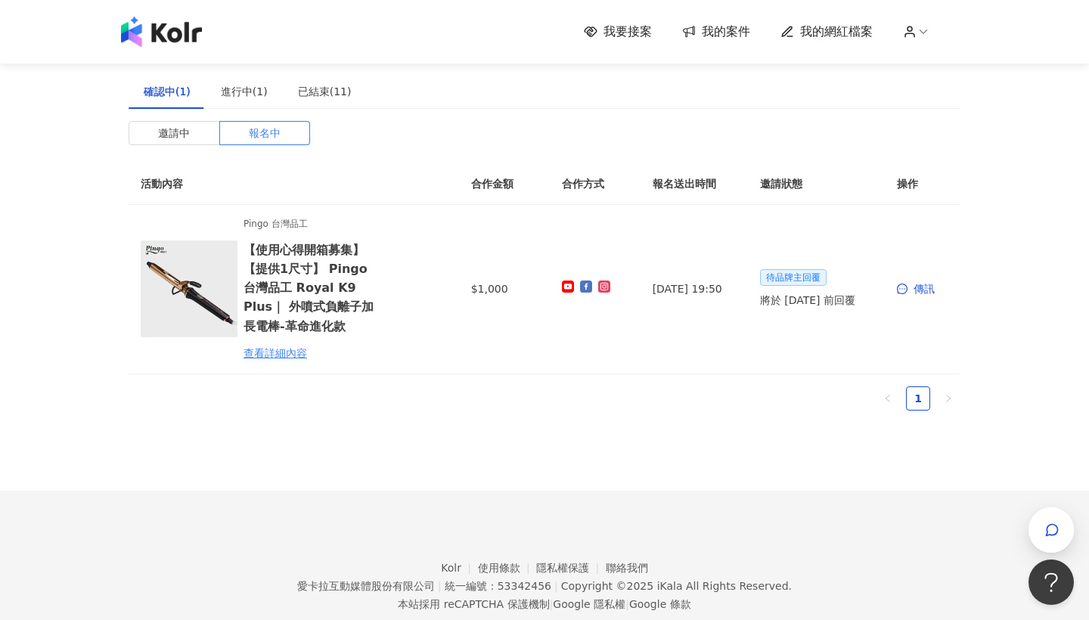
click at [626, 30] on span "我要接案" at bounding box center [628, 31] width 48 height 17
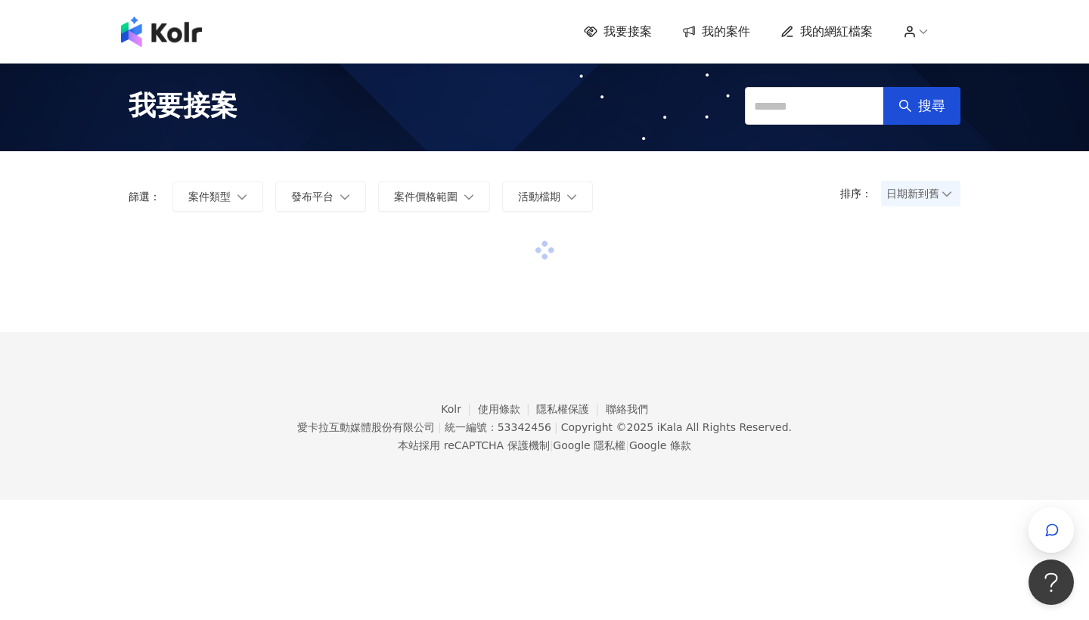
click at [843, 15] on div "我要接案 我的案件 我的網紅檔案" at bounding box center [544, 32] width 1089 height 64
click at [843, 37] on span "我的網紅檔案" at bounding box center [836, 31] width 73 height 17
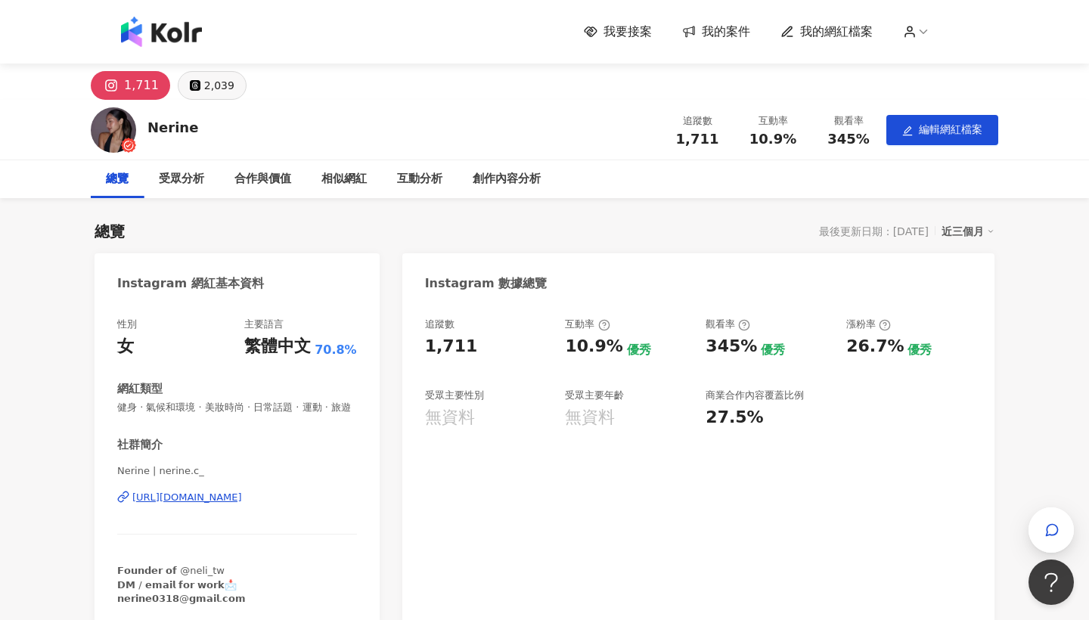
click at [213, 92] on div "2,039" at bounding box center [219, 85] width 30 height 21
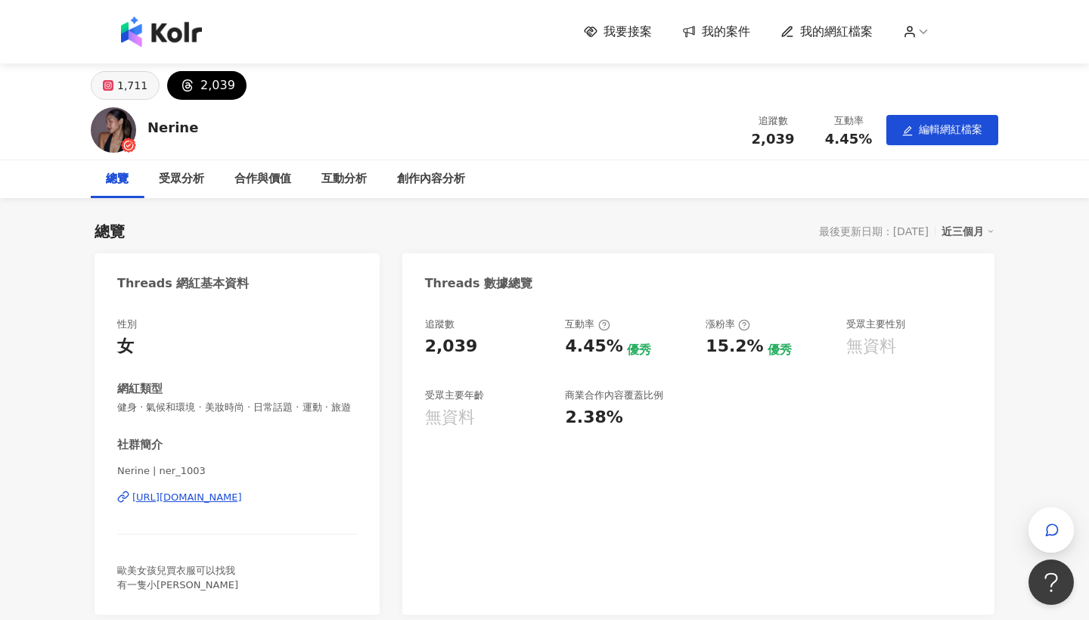
click at [141, 95] on button "1,711" at bounding box center [125, 85] width 69 height 29
